Goal: Task Accomplishment & Management: Manage account settings

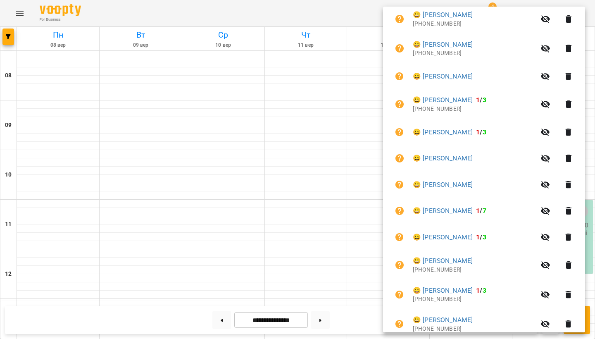
scroll to position [297, 0]
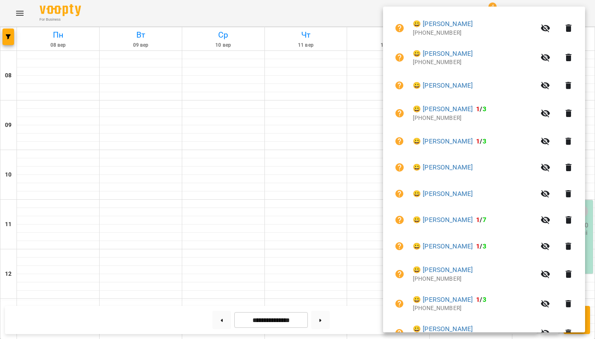
click at [573, 81] on icon "button" at bounding box center [568, 86] width 10 height 10
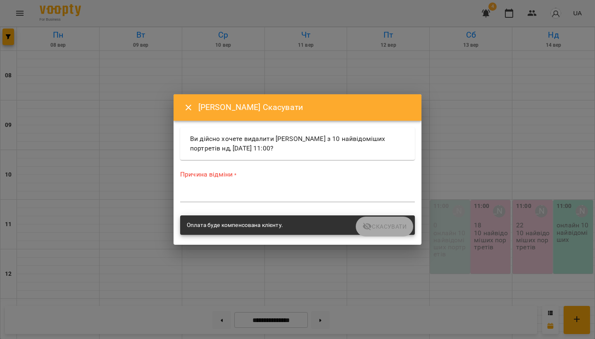
click at [258, 195] on textarea at bounding box center [297, 195] width 235 height 7
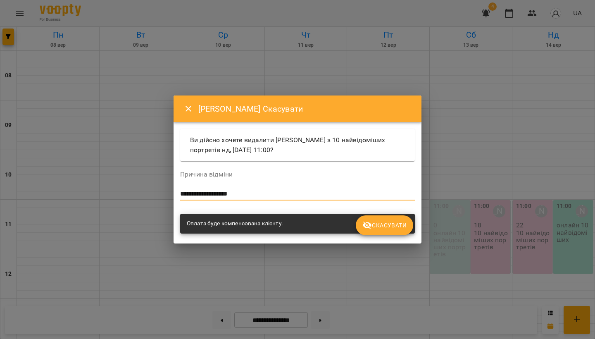
type textarea "**********"
click at [379, 229] on span "Скасувати" at bounding box center [384, 225] width 44 height 10
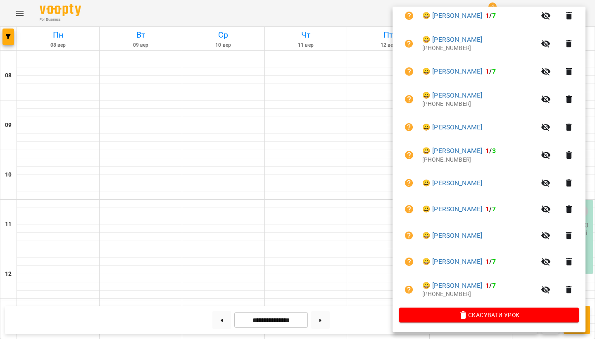
scroll to position [243, 0]
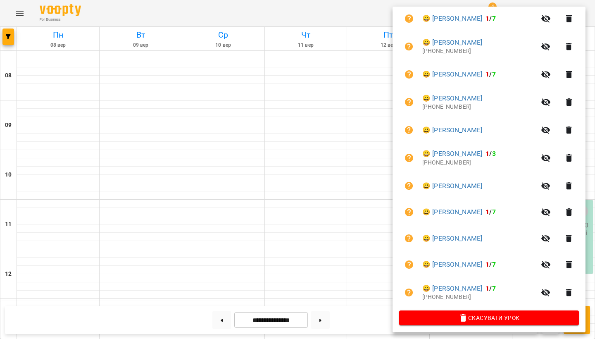
click at [326, 230] on div at bounding box center [297, 169] width 595 height 339
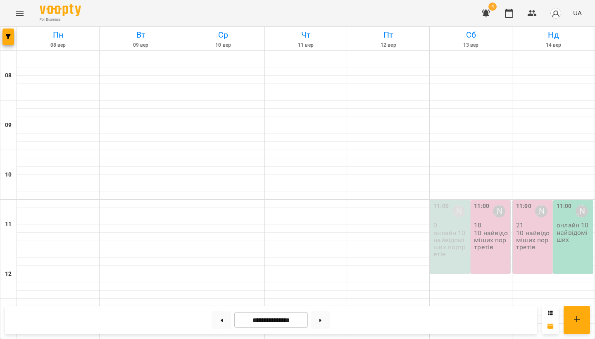
click at [539, 200] on div "11:00 [PERSON_NAME] 21 10 найвідоміших портретів" at bounding box center [532, 236] width 40 height 73
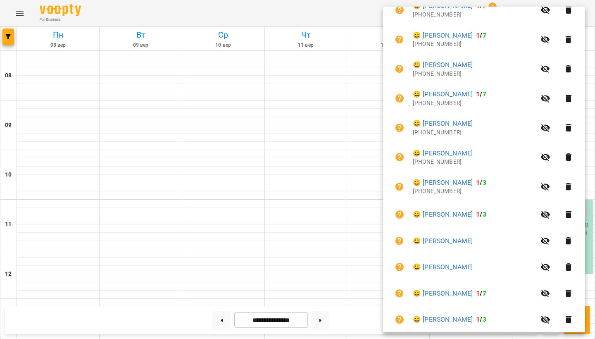
scroll to position [187, 0]
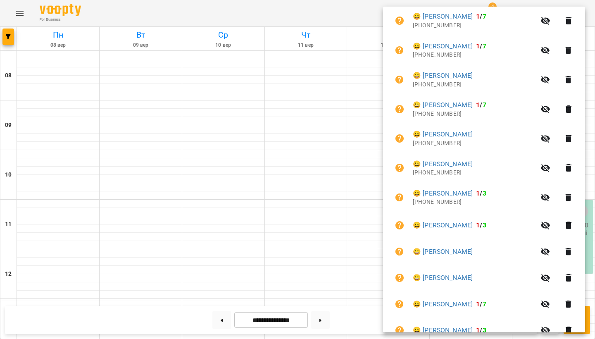
click at [296, 274] on div at bounding box center [297, 169] width 595 height 339
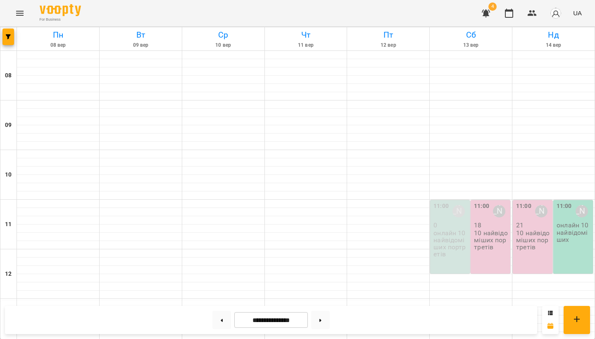
click at [495, 229] on p "10 найвідоміших портретів" at bounding box center [491, 239] width 35 height 21
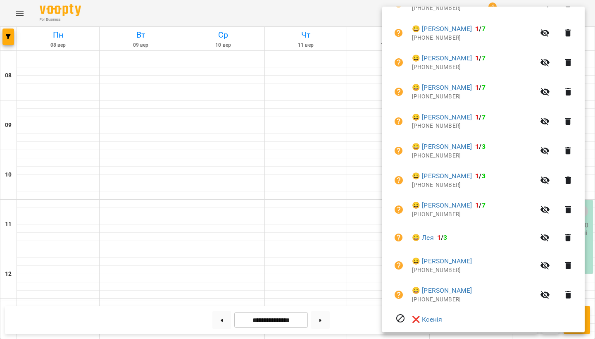
scroll to position [407, 0]
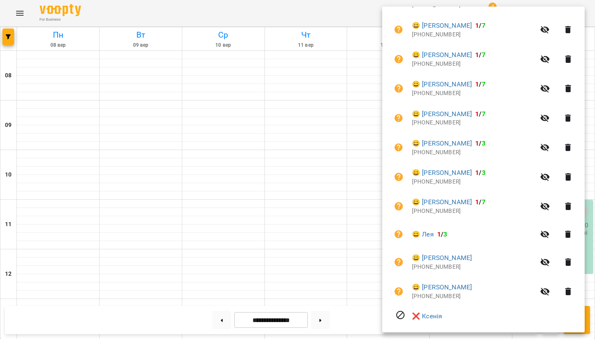
click at [571, 230] on icon "button" at bounding box center [568, 233] width 6 height 7
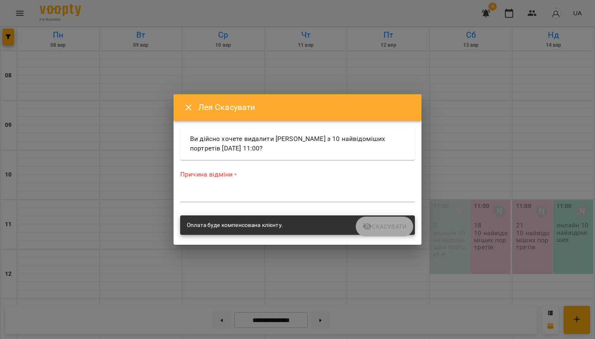
click at [265, 195] on textarea at bounding box center [297, 195] width 235 height 7
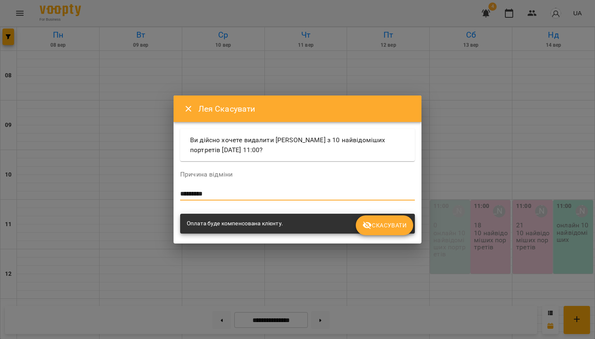
type textarea "*********"
click at [381, 224] on span "Скасувати" at bounding box center [384, 225] width 44 height 10
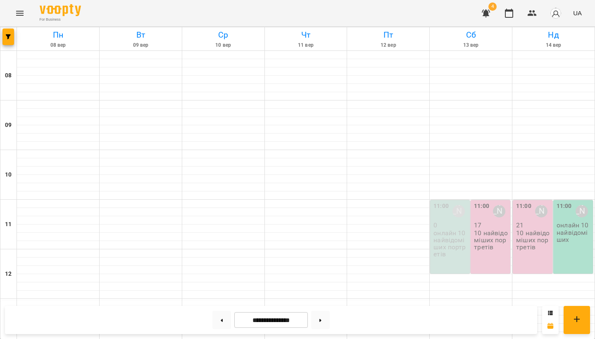
click at [529, 200] on div "11:00 [PERSON_NAME] 21 10 найвідоміших портретів" at bounding box center [532, 236] width 40 height 73
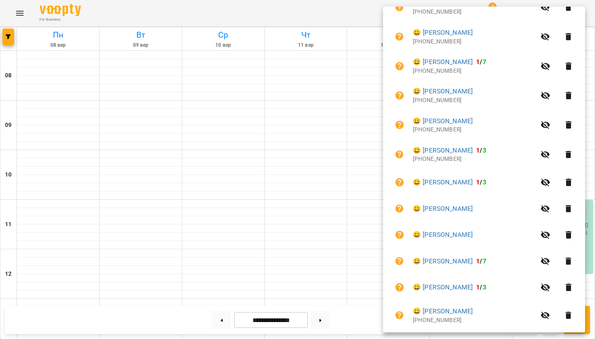
scroll to position [240, 0]
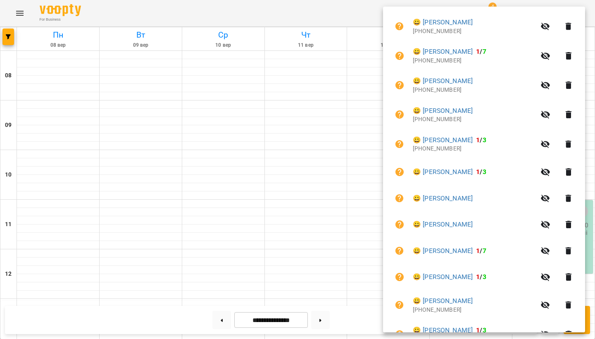
click at [569, 193] on icon "button" at bounding box center [568, 198] width 10 height 10
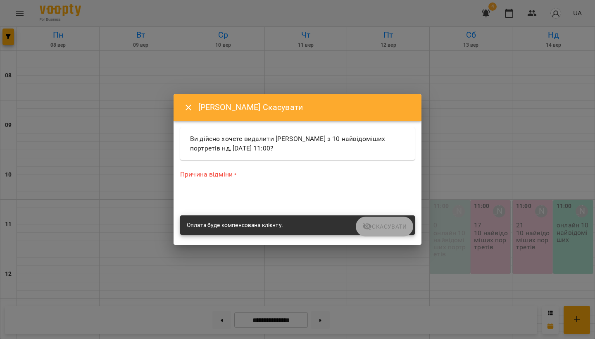
click at [249, 192] on textarea at bounding box center [297, 195] width 235 height 7
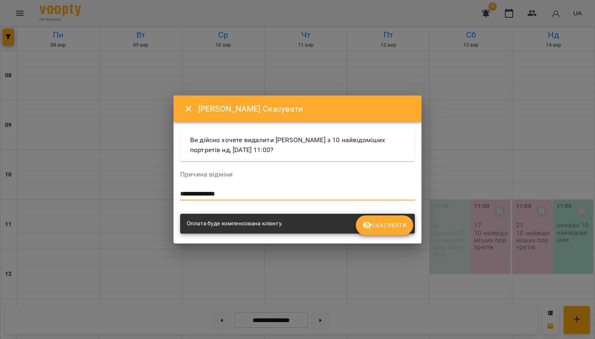
click at [249, 192] on textarea "**********" at bounding box center [297, 193] width 235 height 7
type textarea "**********"
drag, startPoint x: 273, startPoint y: 192, endPoint x: 376, endPoint y: 223, distance: 107.4
click at [376, 223] on span "Скасувати" at bounding box center [384, 225] width 44 height 10
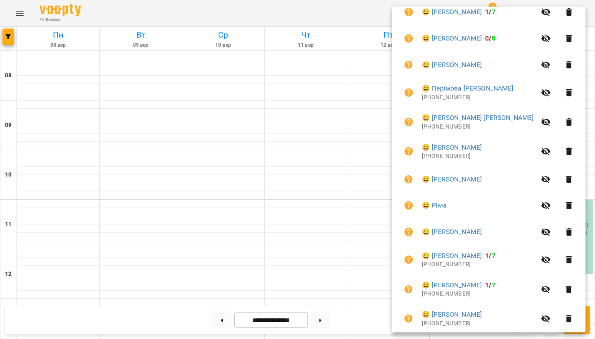
scroll to position [199, 0]
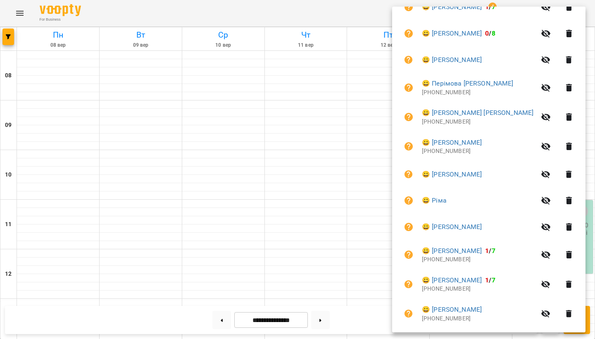
click at [299, 250] on div at bounding box center [297, 169] width 595 height 339
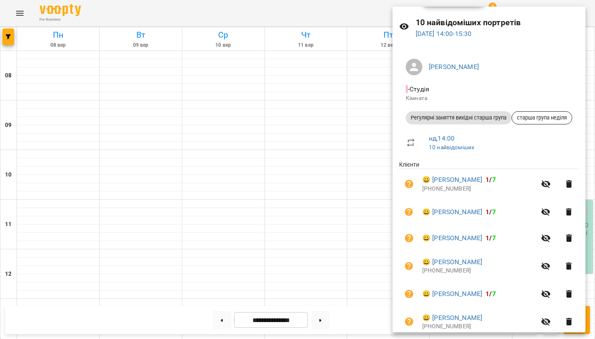
scroll to position [25, 0]
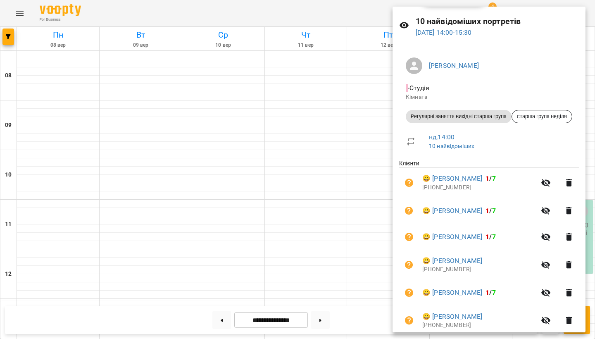
click at [570, 183] on icon "button" at bounding box center [569, 182] width 6 height 7
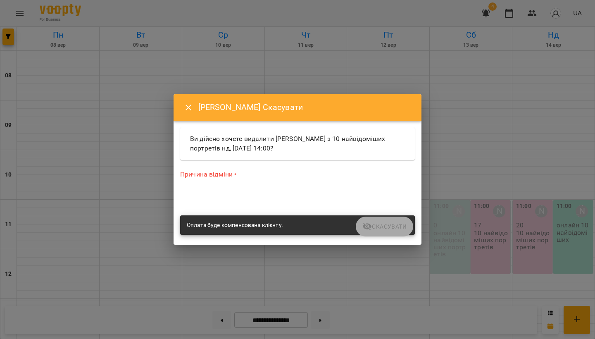
click at [207, 188] on div "Причина відміни * *" at bounding box center [297, 188] width 235 height 36
click at [208, 192] on textarea at bounding box center [297, 195] width 235 height 7
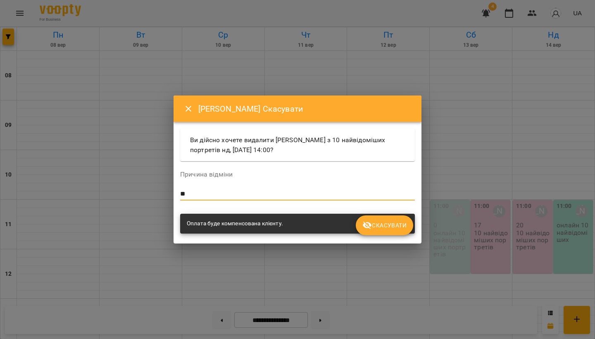
type textarea "*"
type textarea "**********"
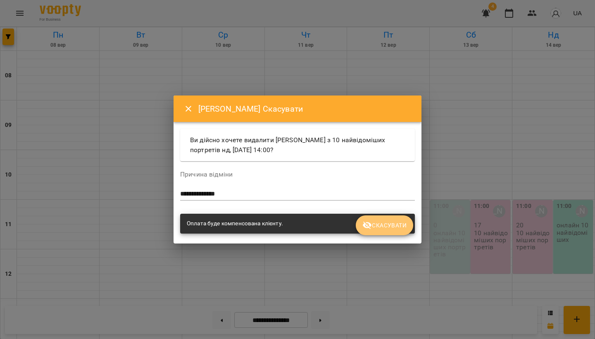
drag, startPoint x: 208, startPoint y: 192, endPoint x: 385, endPoint y: 223, distance: 179.9
click at [385, 223] on span "Скасувати" at bounding box center [384, 225] width 44 height 10
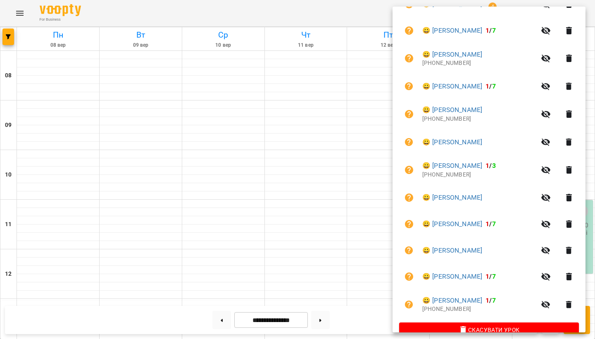
scroll to position [201, 0]
click at [261, 166] on div at bounding box center [297, 169] width 595 height 339
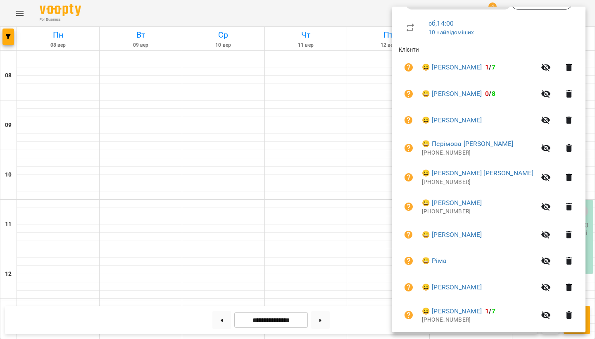
scroll to position [139, 0]
click at [322, 196] on div at bounding box center [297, 169] width 595 height 339
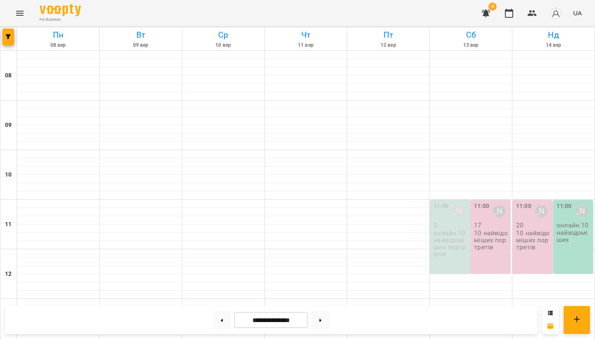
click at [530, 229] on p "10 найвідоміших портретів" at bounding box center [533, 239] width 35 height 21
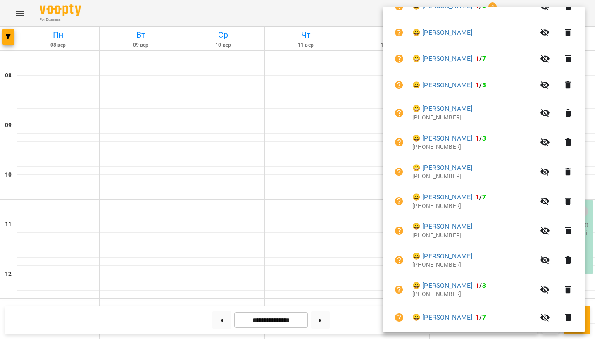
scroll to position [398, 0]
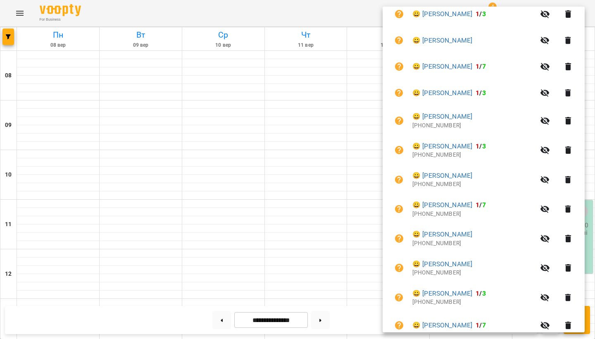
click at [571, 117] on icon "button" at bounding box center [568, 120] width 6 height 7
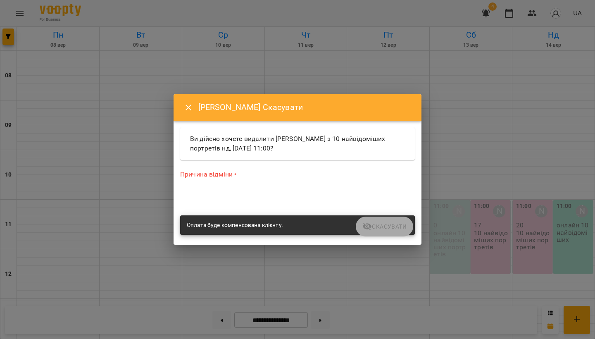
click at [272, 191] on div "*" at bounding box center [297, 195] width 235 height 13
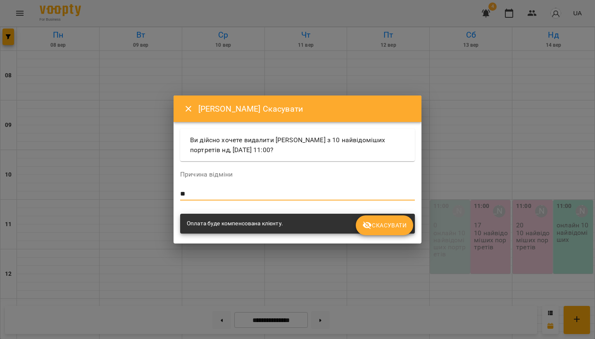
type textarea "*"
type textarea "**********"
click at [386, 220] on span "Скасувати" at bounding box center [384, 225] width 44 height 10
